Goal: Book appointment/travel/reservation

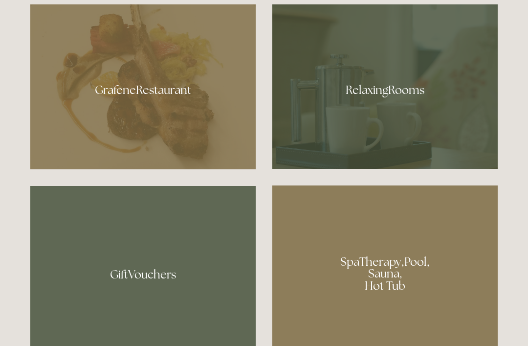
scroll to position [584, 0]
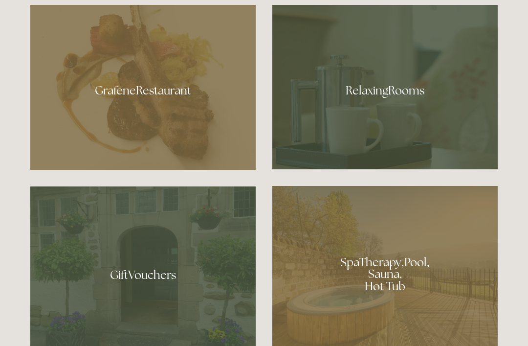
click at [194, 125] on div at bounding box center [142, 87] width 225 height 165
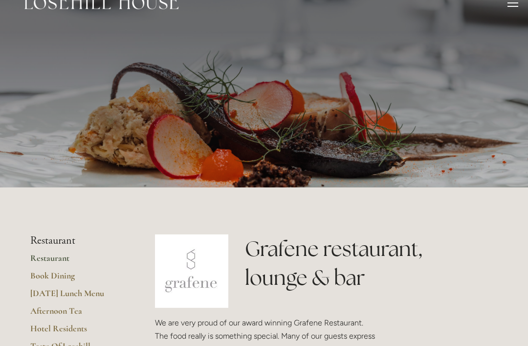
scroll to position [19, 0]
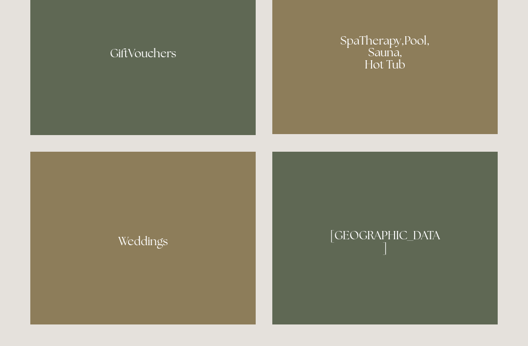
scroll to position [836, 0]
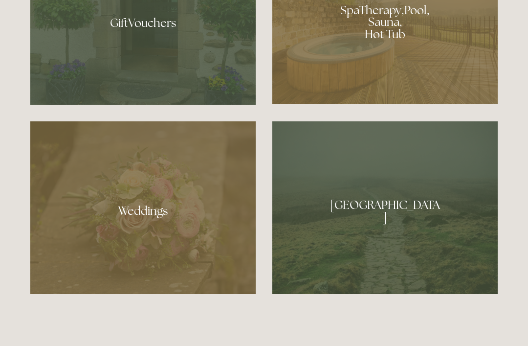
click at [441, 233] on div at bounding box center [384, 208] width 225 height 173
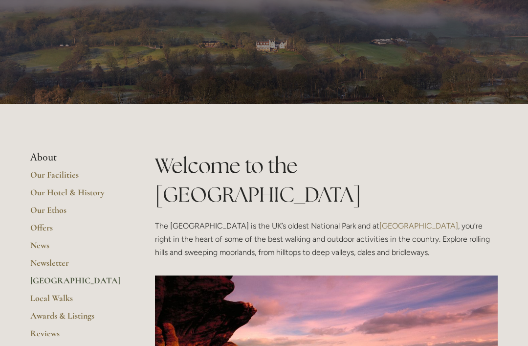
scroll to position [43, 0]
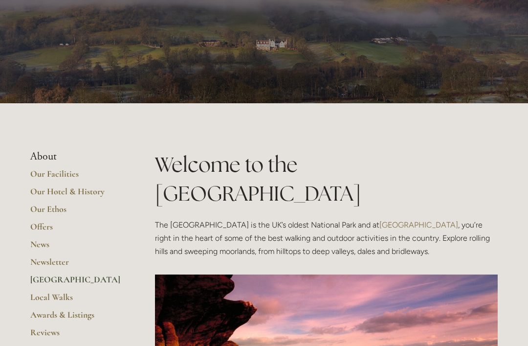
click at [54, 228] on link "Offers" at bounding box center [76, 230] width 93 height 18
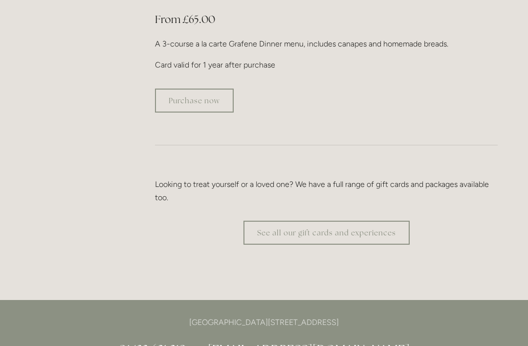
scroll to position [1876, 0]
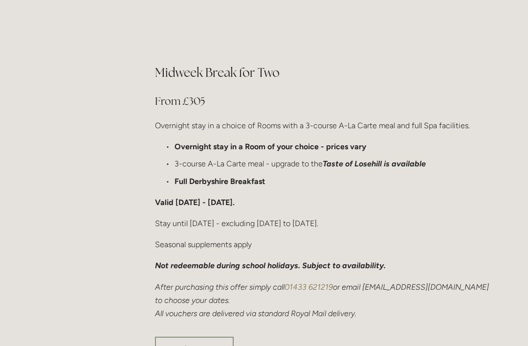
scroll to position [597, 0]
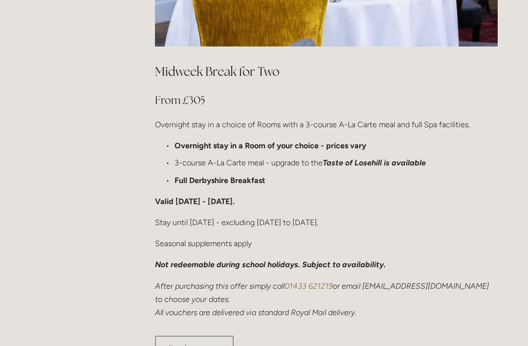
click at [202, 336] on link "Purchase now" at bounding box center [194, 348] width 79 height 24
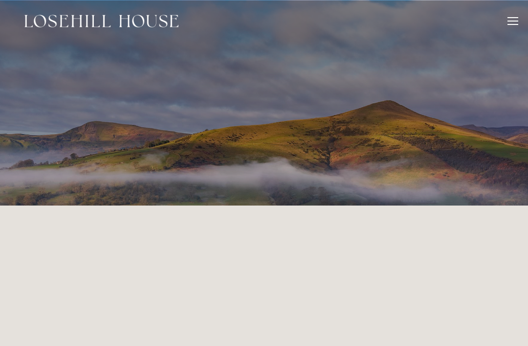
click at [515, 23] on div at bounding box center [512, 22] width 11 height 11
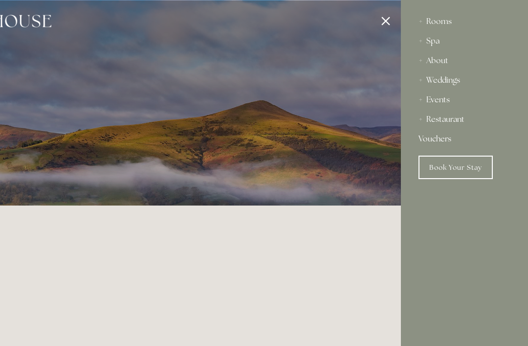
click at [461, 168] on link "Book Your Stay" at bounding box center [455, 166] width 74 height 23
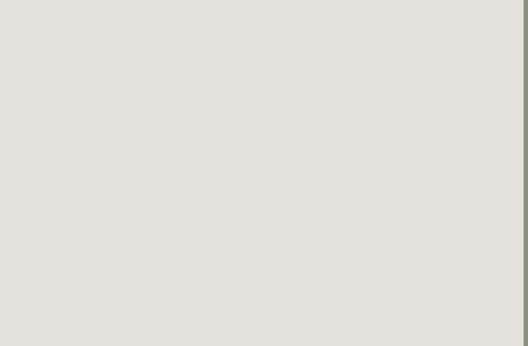
scroll to position [1892, 3]
